Goal: Task Accomplishment & Management: Use online tool/utility

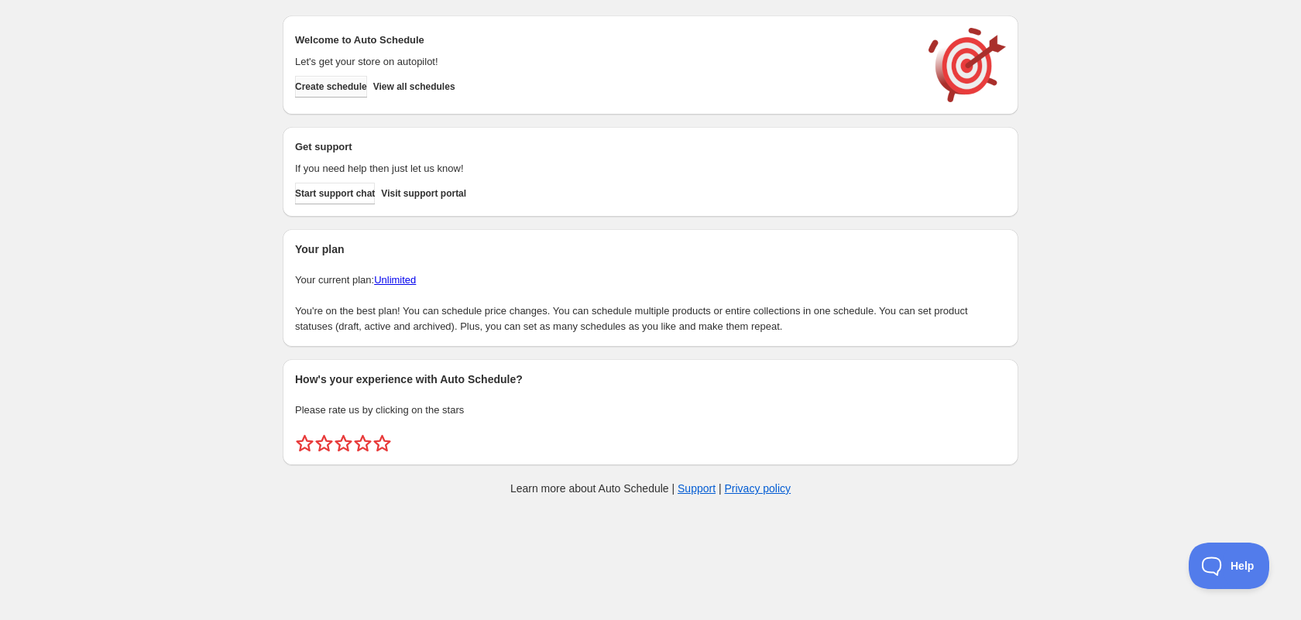
click at [352, 96] on button "Create schedule" at bounding box center [331, 87] width 72 height 22
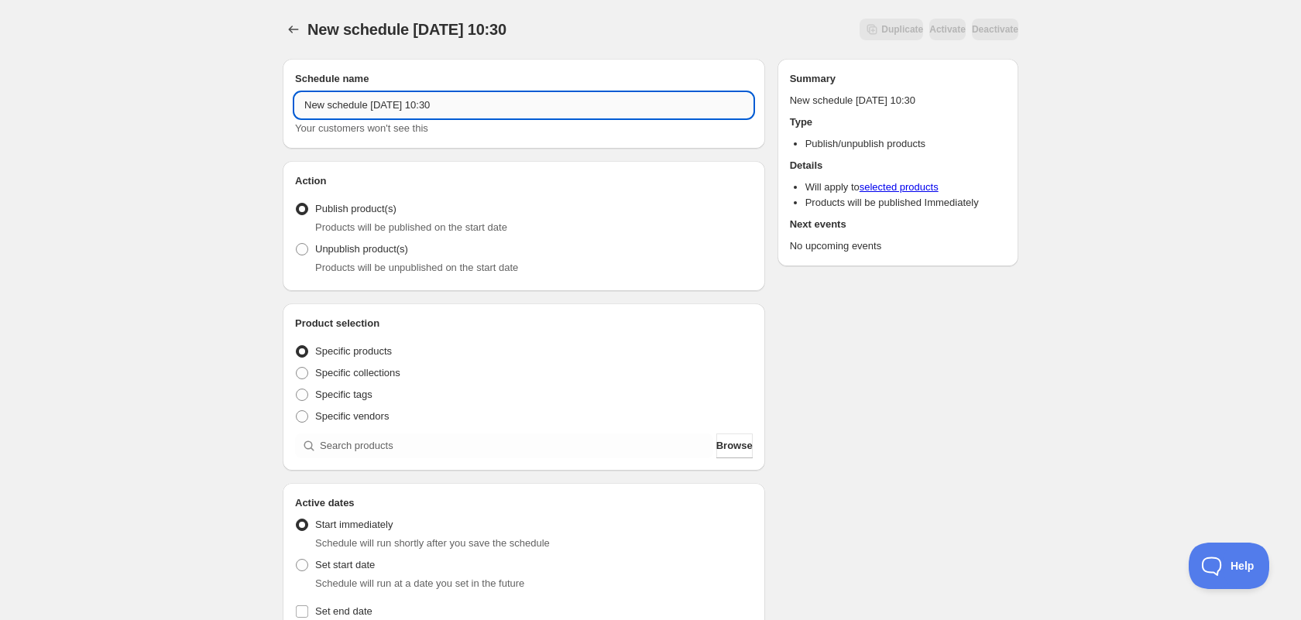
click at [420, 112] on input "New schedule [DATE] 10:30" at bounding box center [524, 105] width 458 height 25
type input "New Releases: Jungle & Safari"
click at [198, 294] on div "New Releases: Jungle & Safari. This page is ready New Releases: Jungle & Safari…" at bounding box center [650, 590] width 1301 height 1180
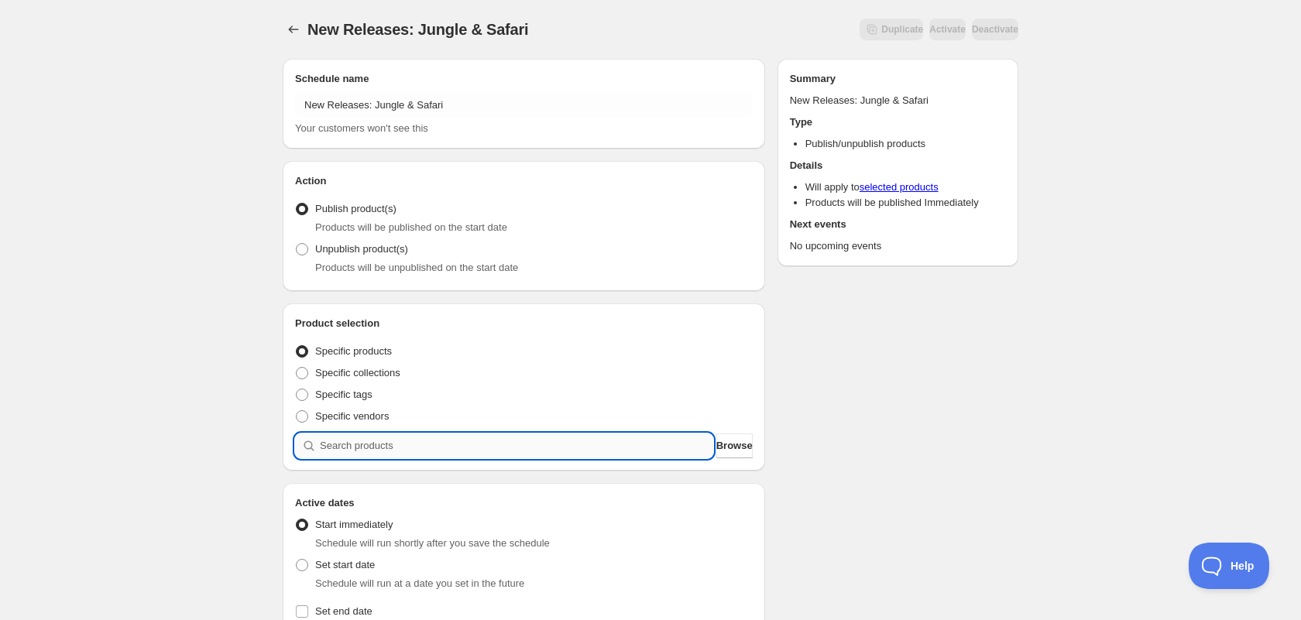
click at [407, 444] on input "search" at bounding box center [516, 446] width 393 height 25
type input "j"
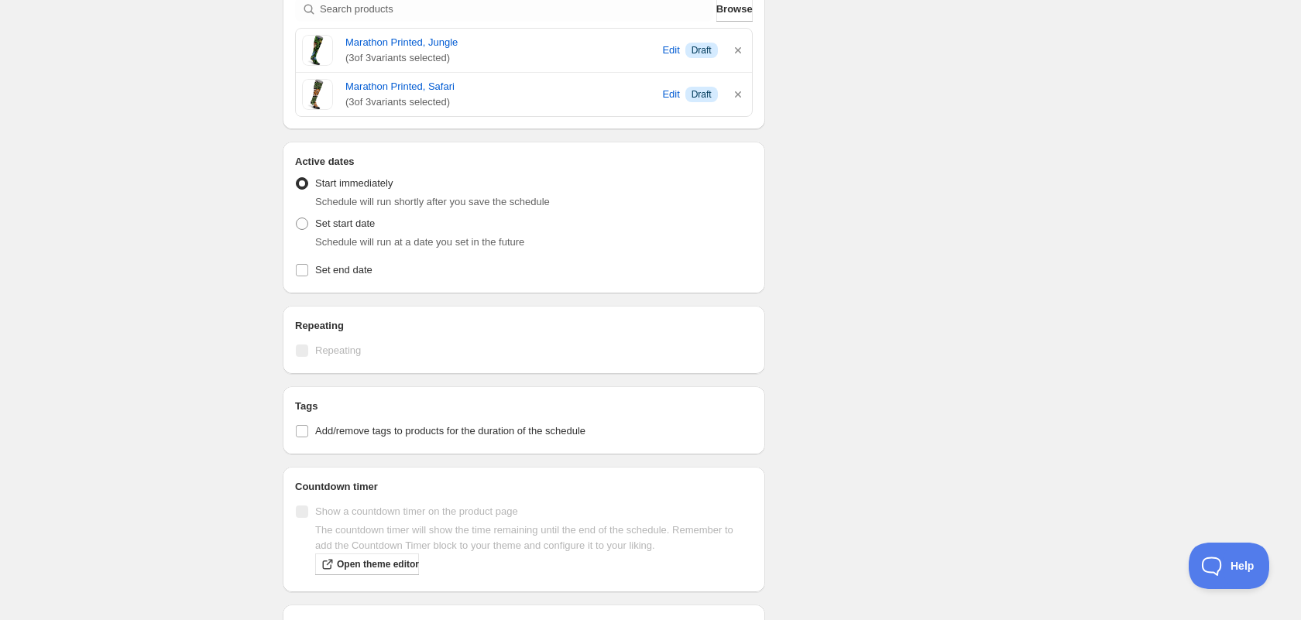
scroll to position [531, 0]
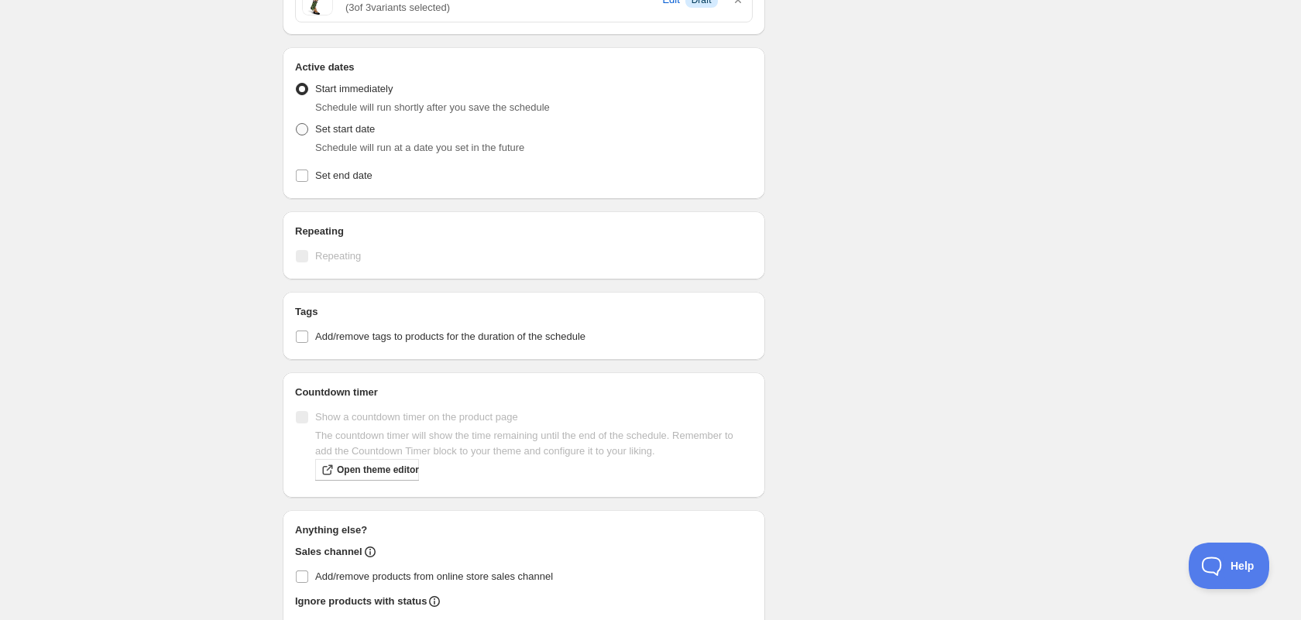
click at [344, 134] on span "Set start date" at bounding box center [345, 129] width 60 height 12
click at [297, 124] on input "Set start date" at bounding box center [296, 123] width 1 height 1
radio input "true"
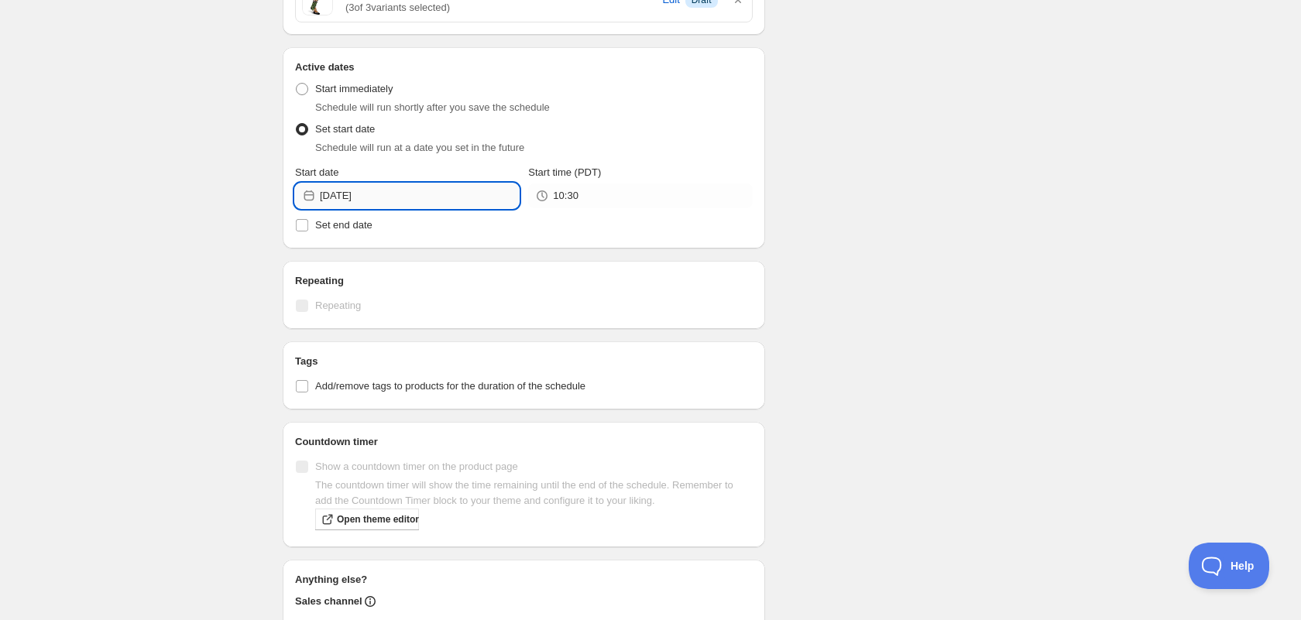
click at [351, 197] on input "[DATE]" at bounding box center [419, 196] width 199 height 25
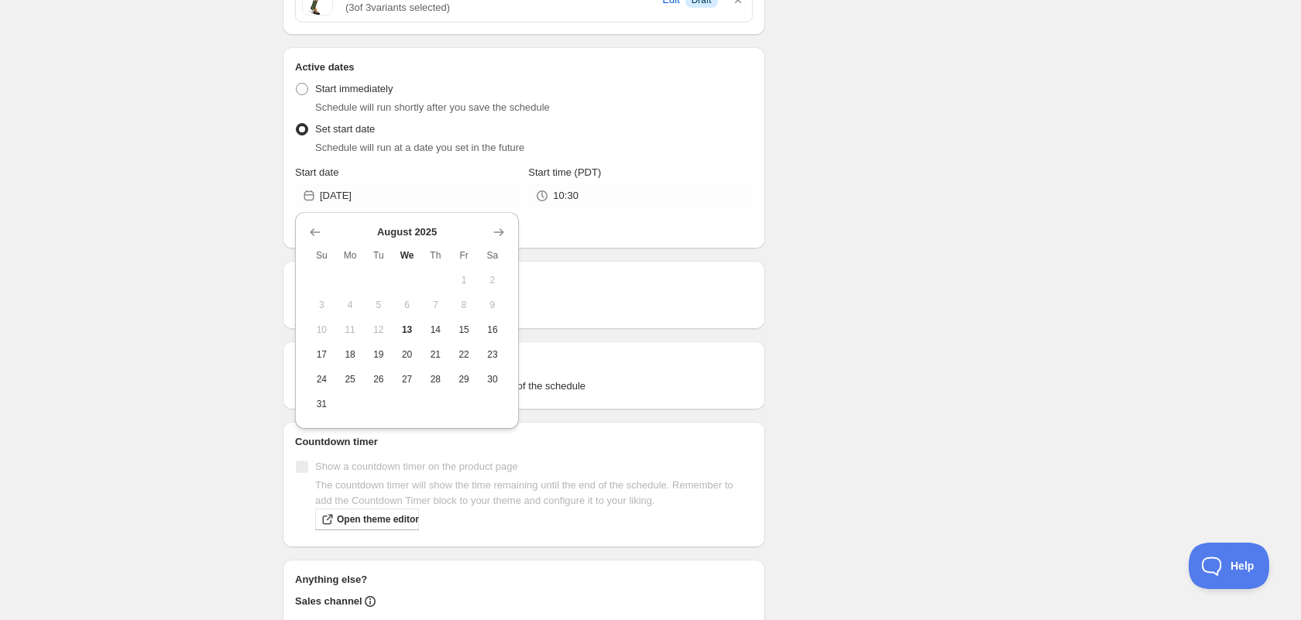
drag, startPoint x: 441, startPoint y: 333, endPoint x: 538, endPoint y: 197, distance: 167.0
click at [444, 321] on button "14" at bounding box center [435, 329] width 29 height 25
type input "[DATE]"
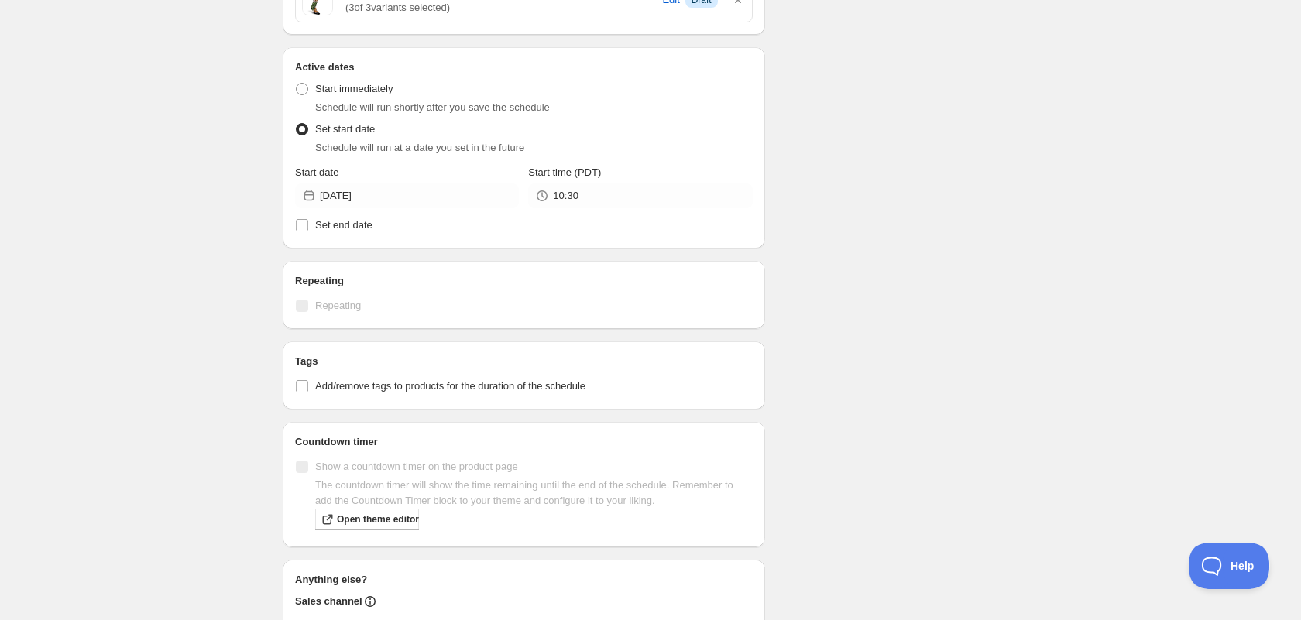
click at [550, 194] on icon at bounding box center [541, 195] width 15 height 15
click at [601, 189] on input "10:30" at bounding box center [652, 196] width 199 height 25
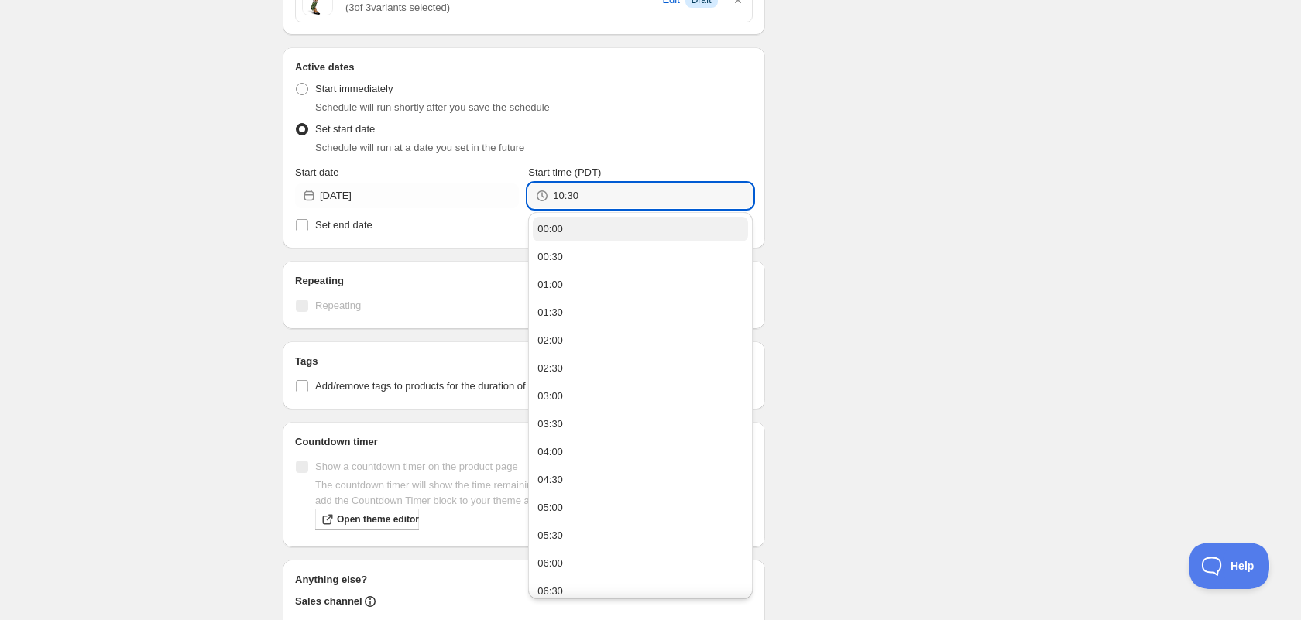
click at [586, 228] on button "00:00" at bounding box center [640, 229] width 214 height 25
type input "00:00"
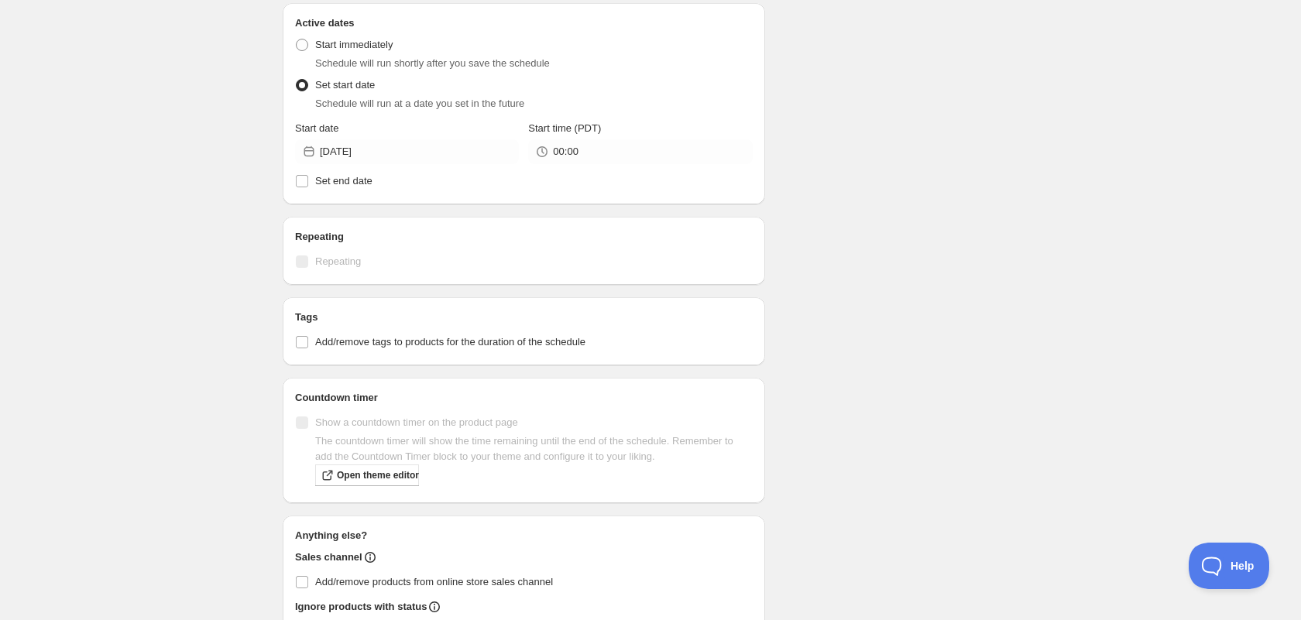
scroll to position [539, 0]
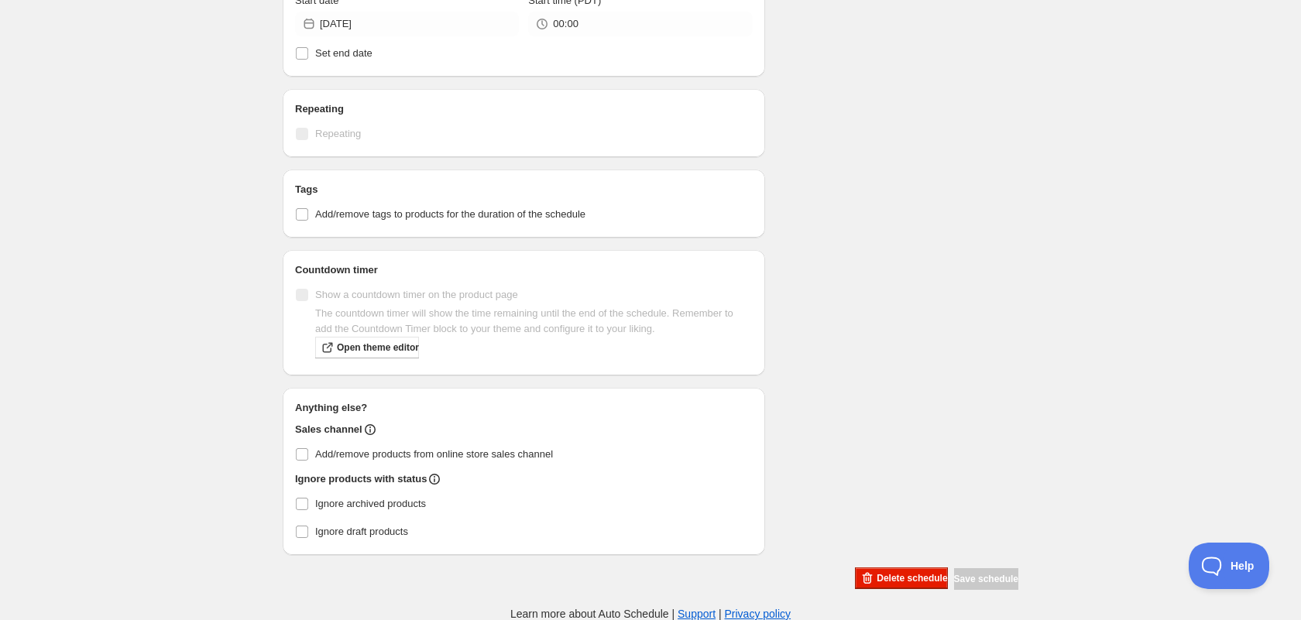
scroll to position [539, 0]
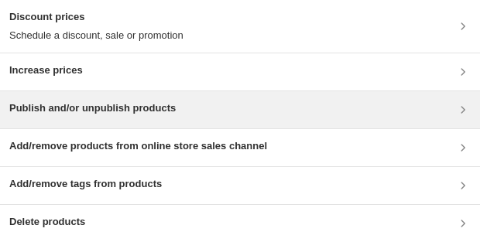
click at [123, 108] on h3 "Publish and/or unpublish products" at bounding box center [92, 108] width 166 height 15
